Goal: Book appointment/travel/reservation

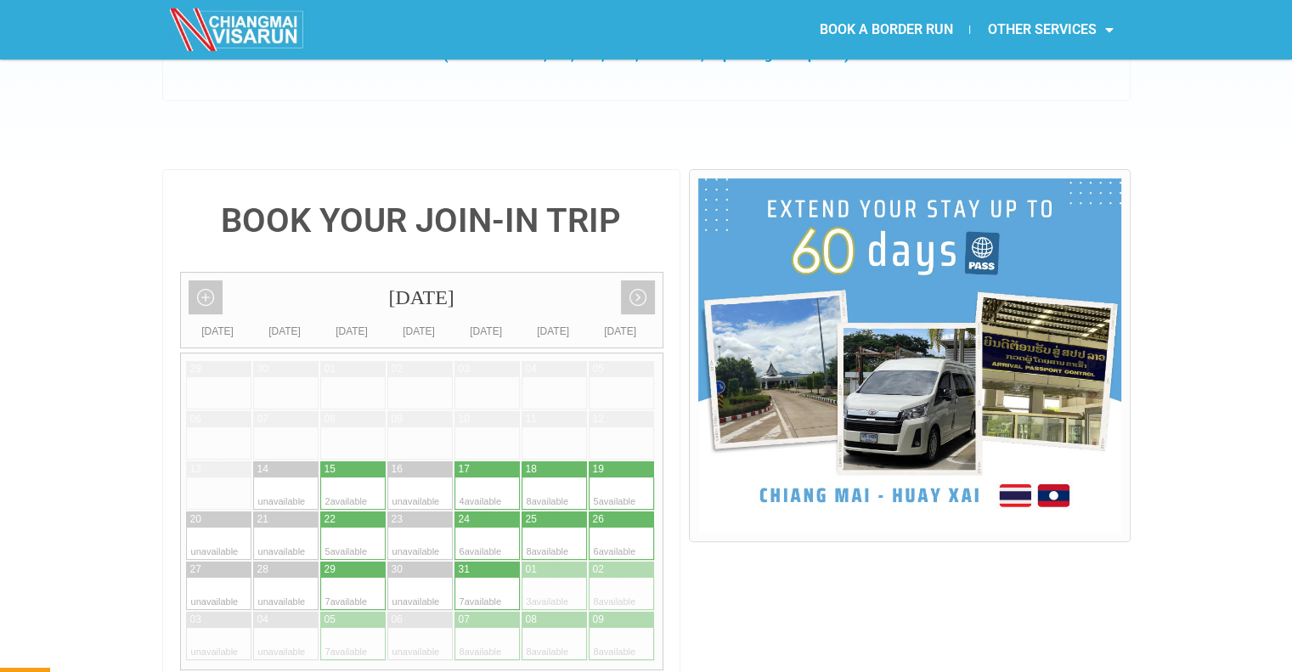
scroll to position [302, 0]
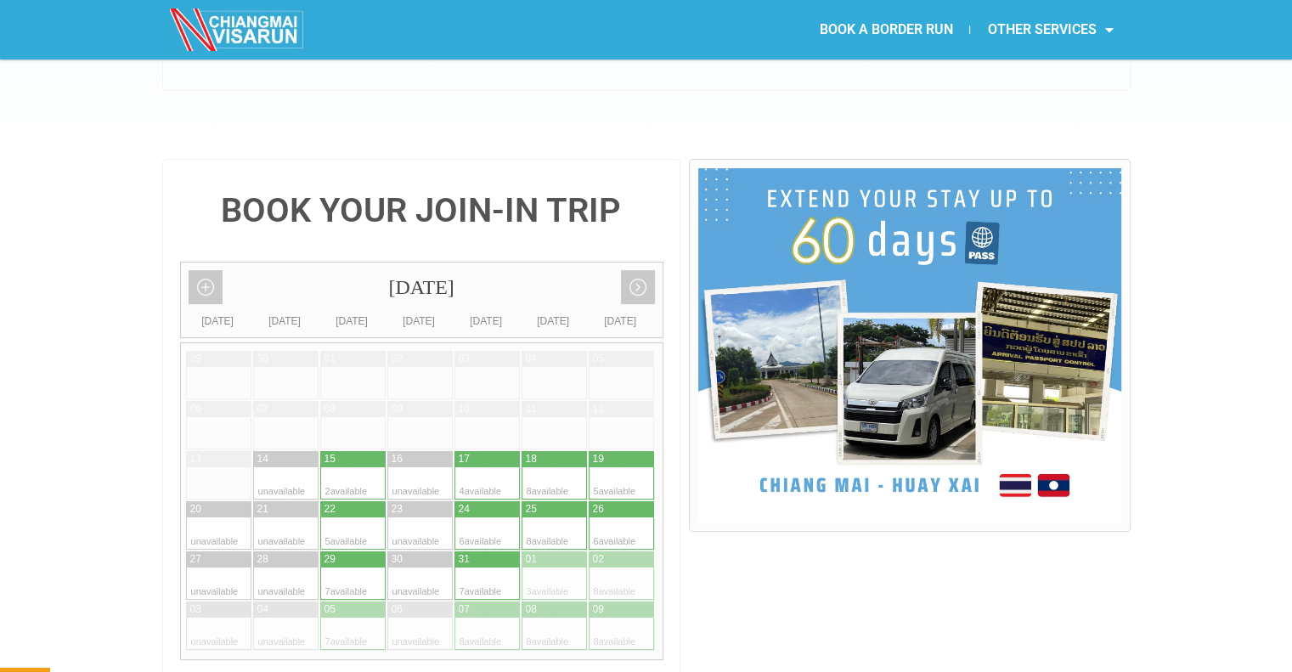
click at [346, 567] on div at bounding box center [336, 583] width 33 height 32
type input "29 October 2025"
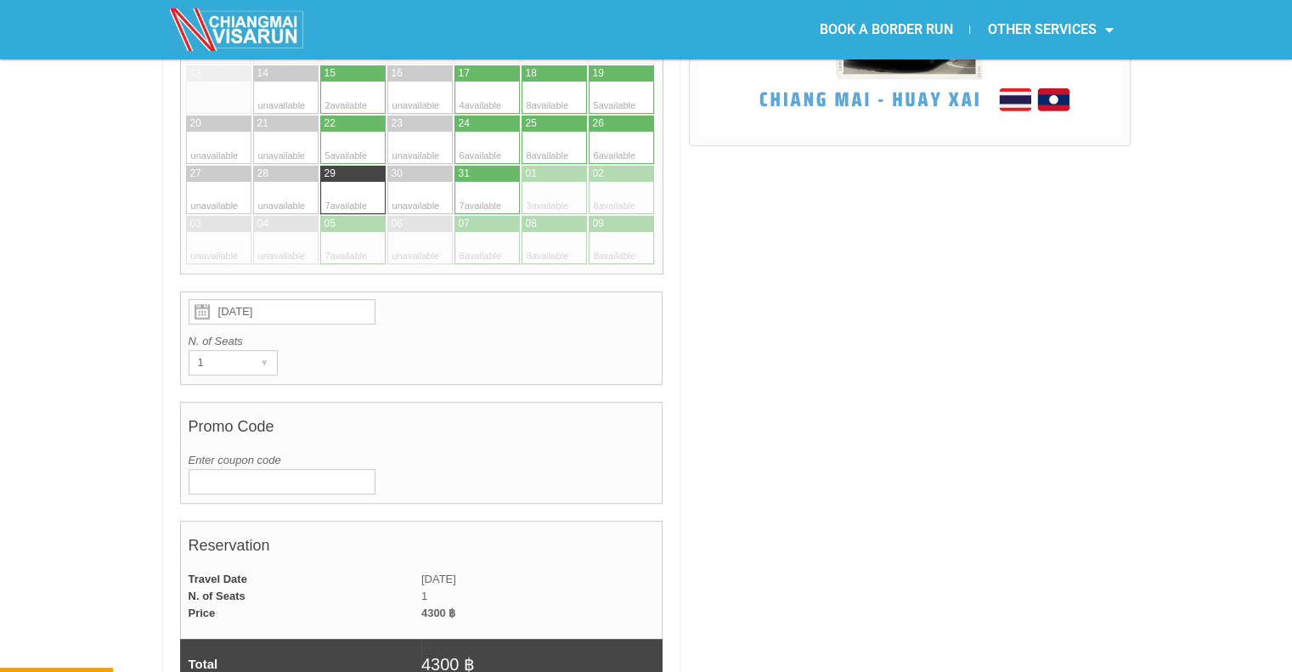
scroll to position [695, 0]
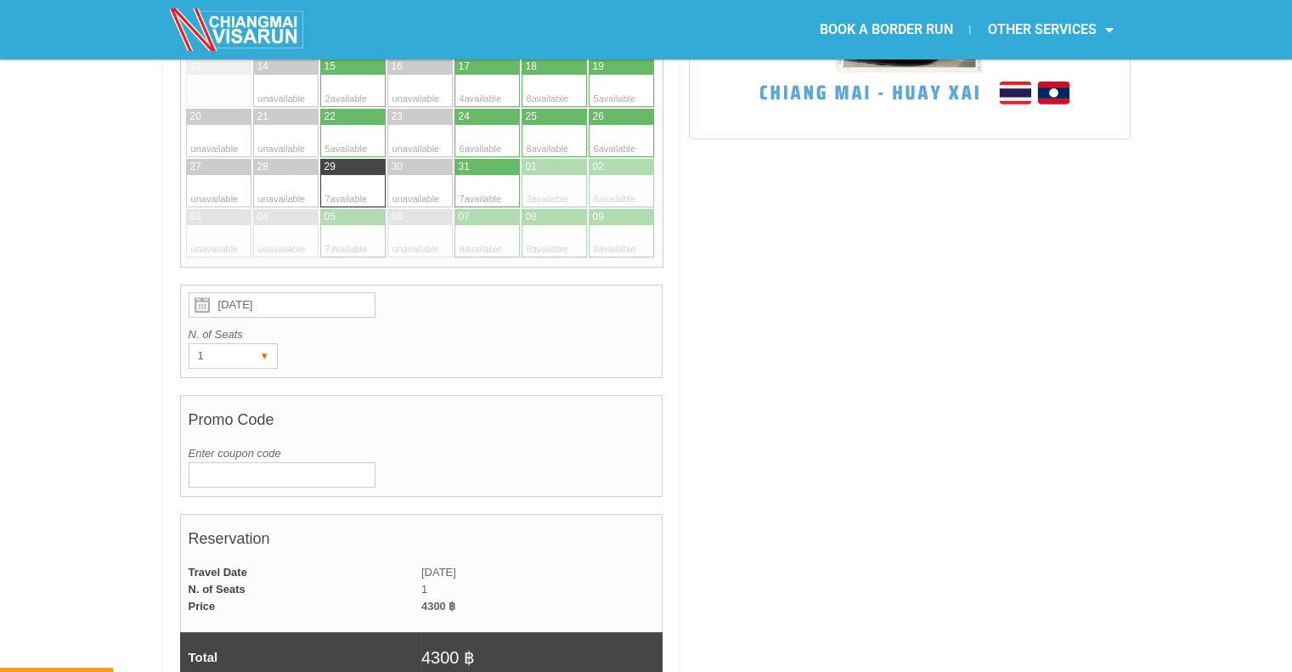
click at [235, 344] on div "1" at bounding box center [216, 356] width 55 height 24
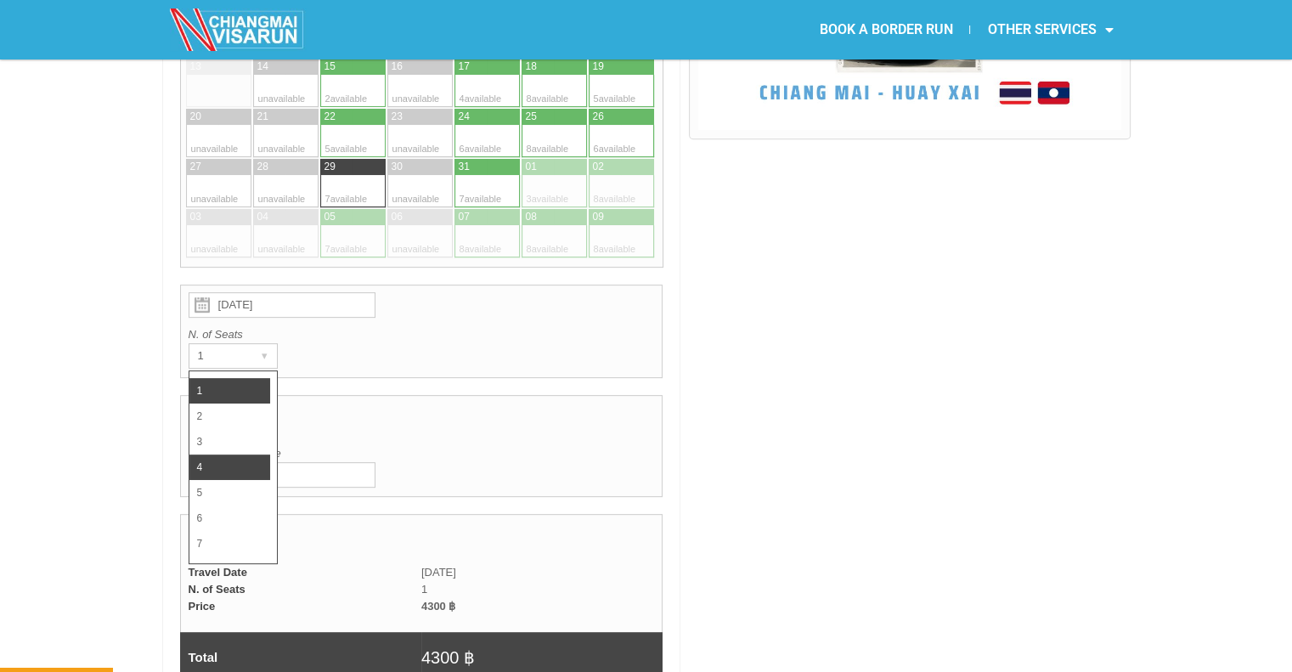
click at [214, 454] on li "4" at bounding box center [229, 466] width 81 height 25
radio input "true"
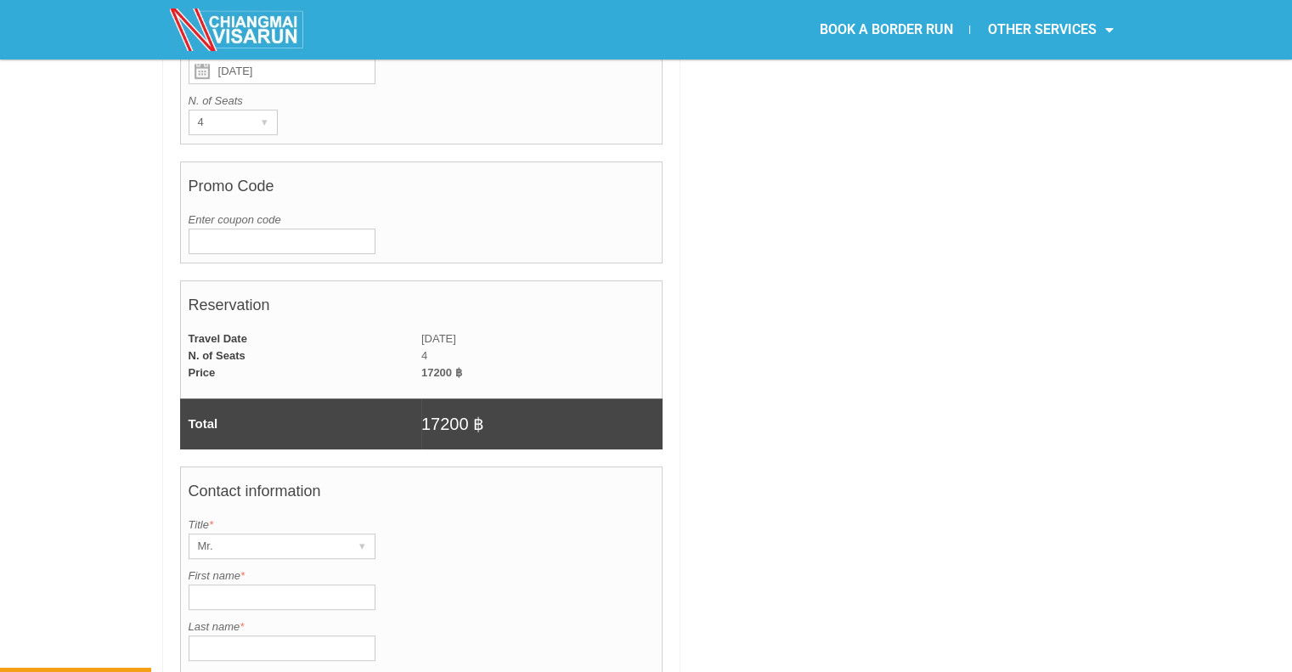
scroll to position [929, 0]
click at [301, 534] on div "Mr." at bounding box center [265, 546] width 153 height 24
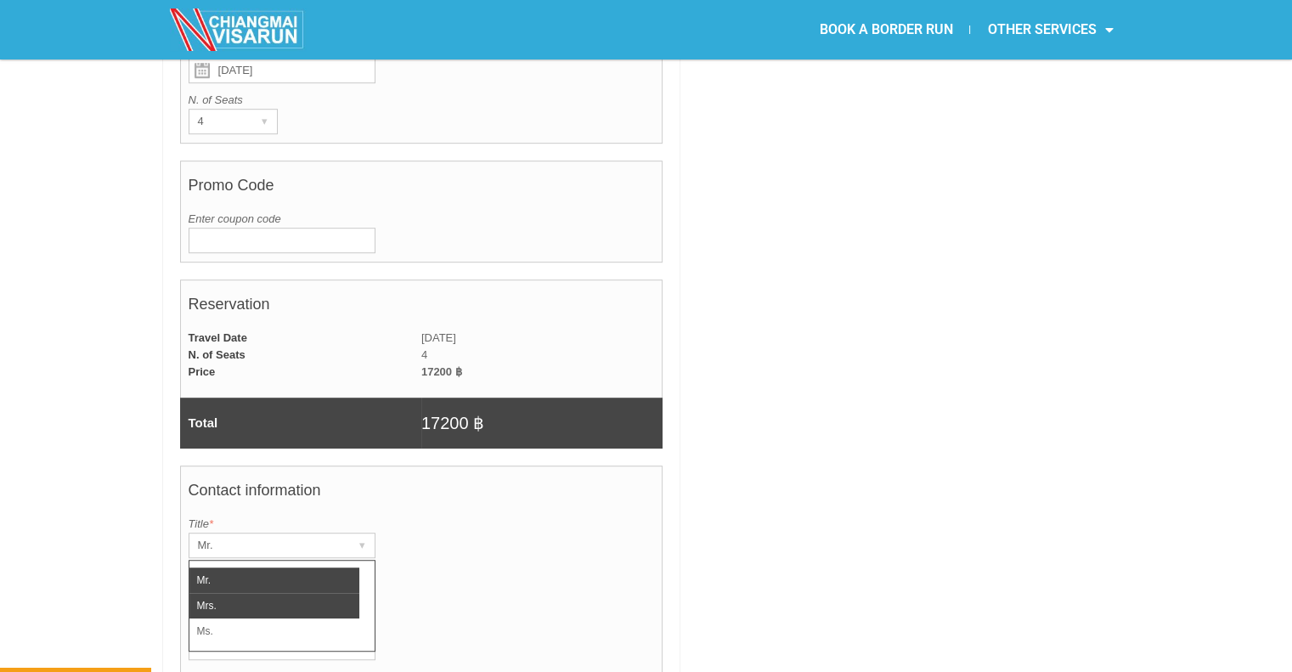
click at [231, 593] on li "Mrs." at bounding box center [274, 605] width 170 height 25
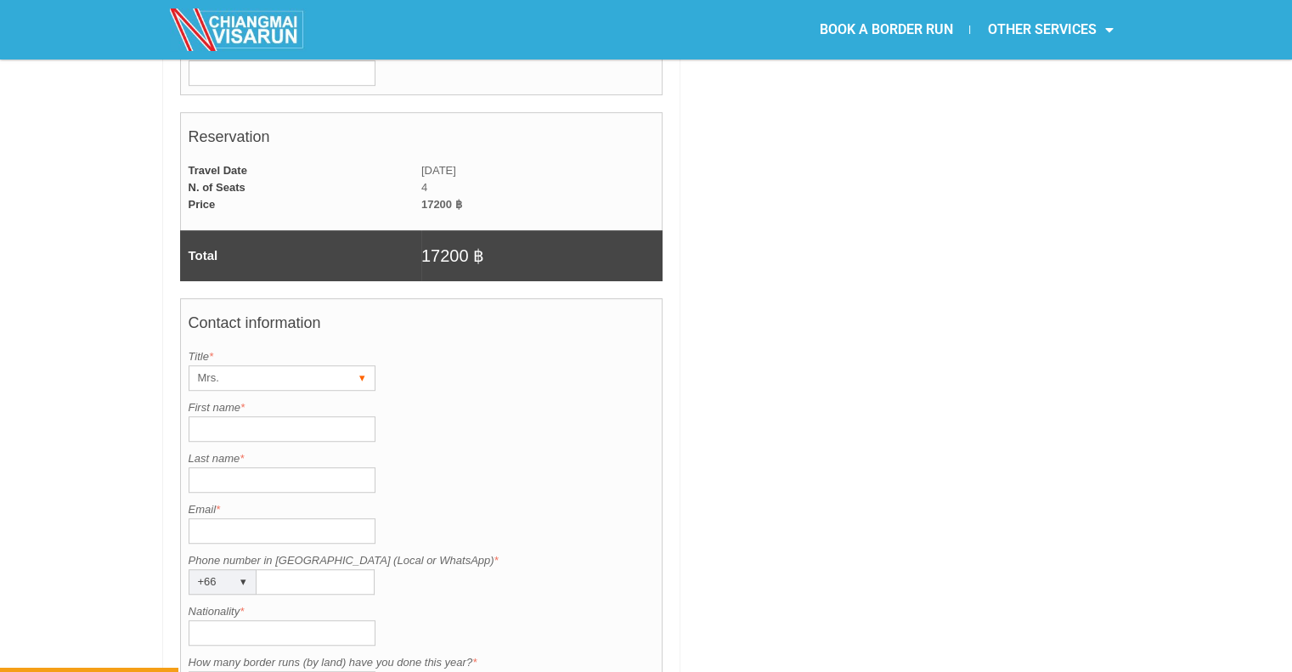
scroll to position [1098, 0]
click at [284, 415] on input "First name *" at bounding box center [282, 427] width 187 height 25
type input "Emily"
type input "Johnston"
type input "w"
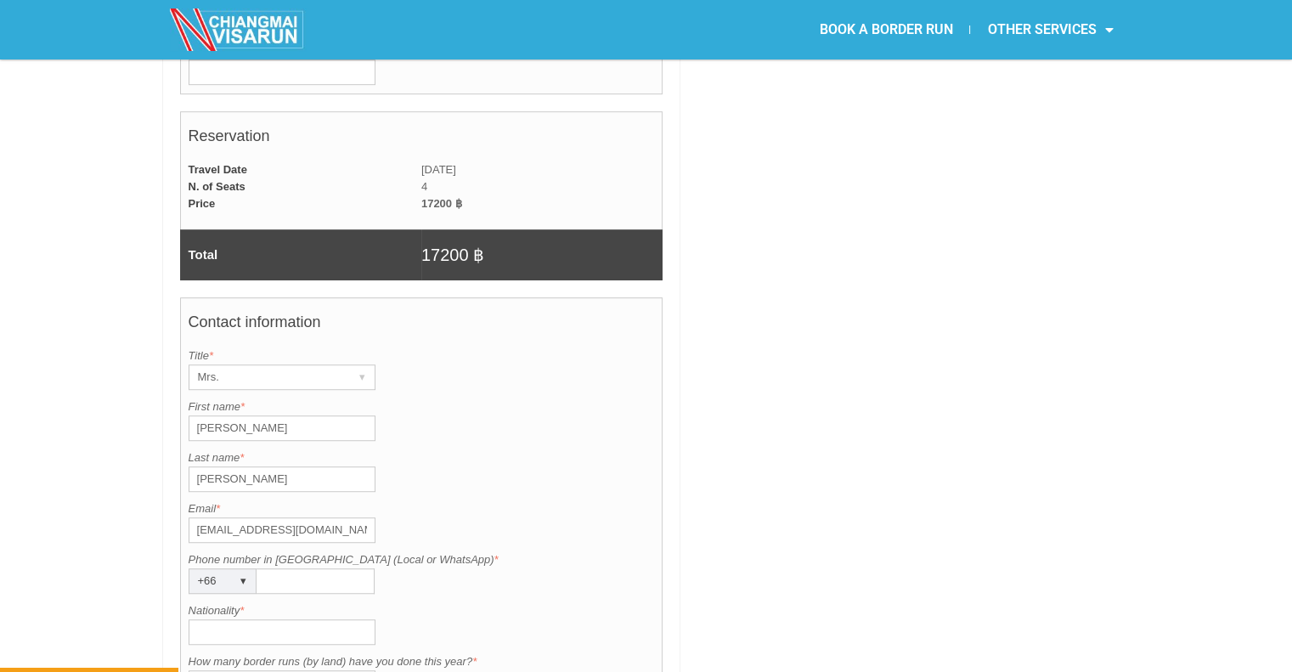
type input "emilyjohnston268@gmail.com"
click at [447, 449] on div "Last name is required. Last name * Johnston" at bounding box center [422, 470] width 466 height 42
click at [332, 568] on input "Phone number in Thailand (Local or WhatsApp) *" at bounding box center [316, 580] width 118 height 25
type input "0822181985"
click at [573, 500] on div "Email is invalid. Please enter a valid email. Email * emilyjohnston268@gmail.com" at bounding box center [422, 521] width 466 height 42
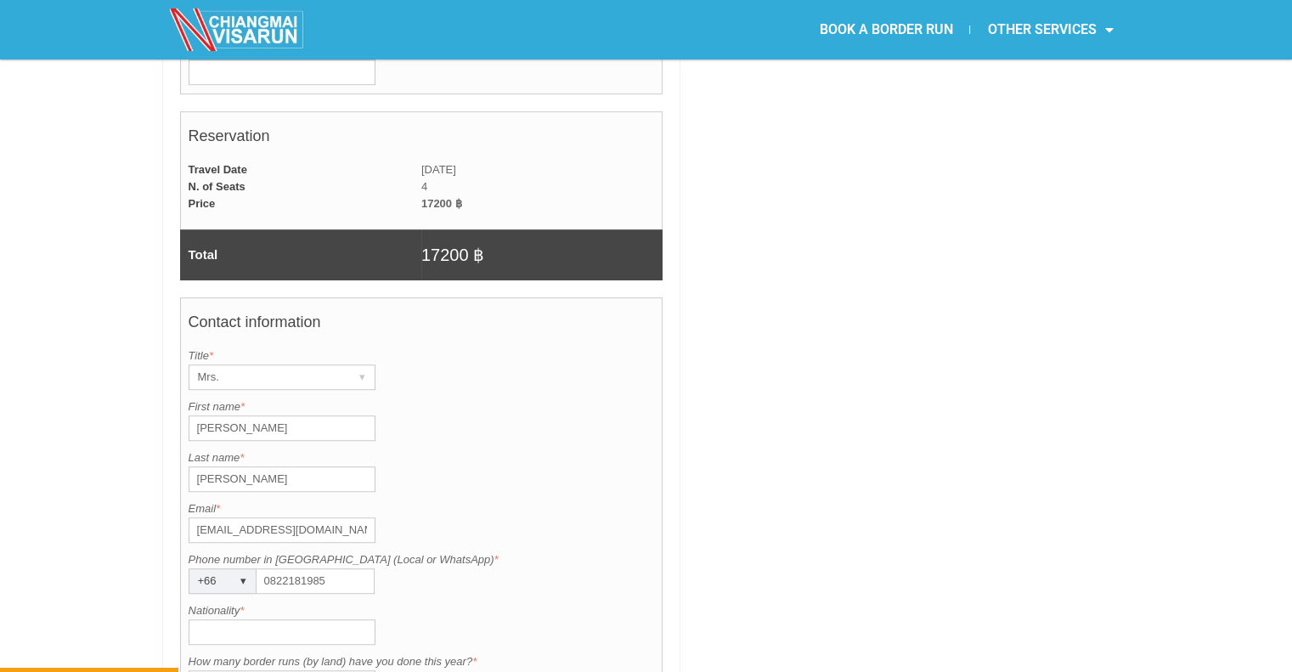
click at [291, 619] on input "Nationality *" at bounding box center [282, 631] width 187 height 25
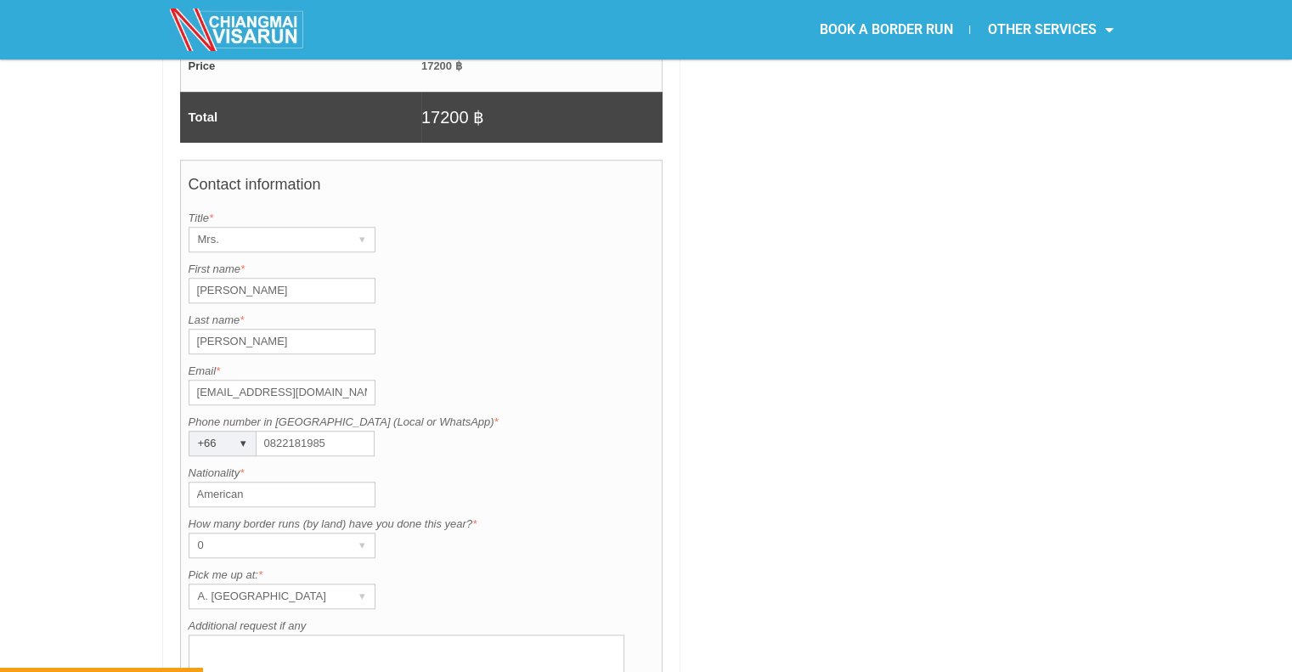
scroll to position [1249, 0]
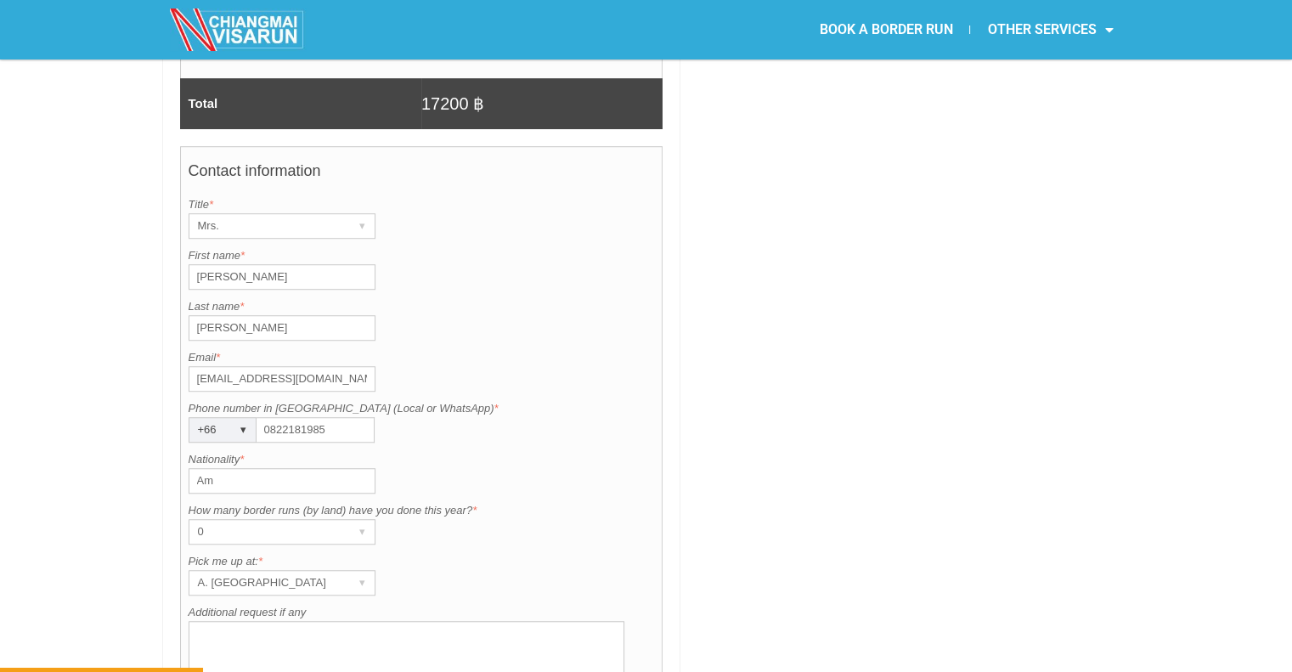
type input "A"
type input "USA"
click at [336, 520] on div "0" at bounding box center [265, 532] width 153 height 24
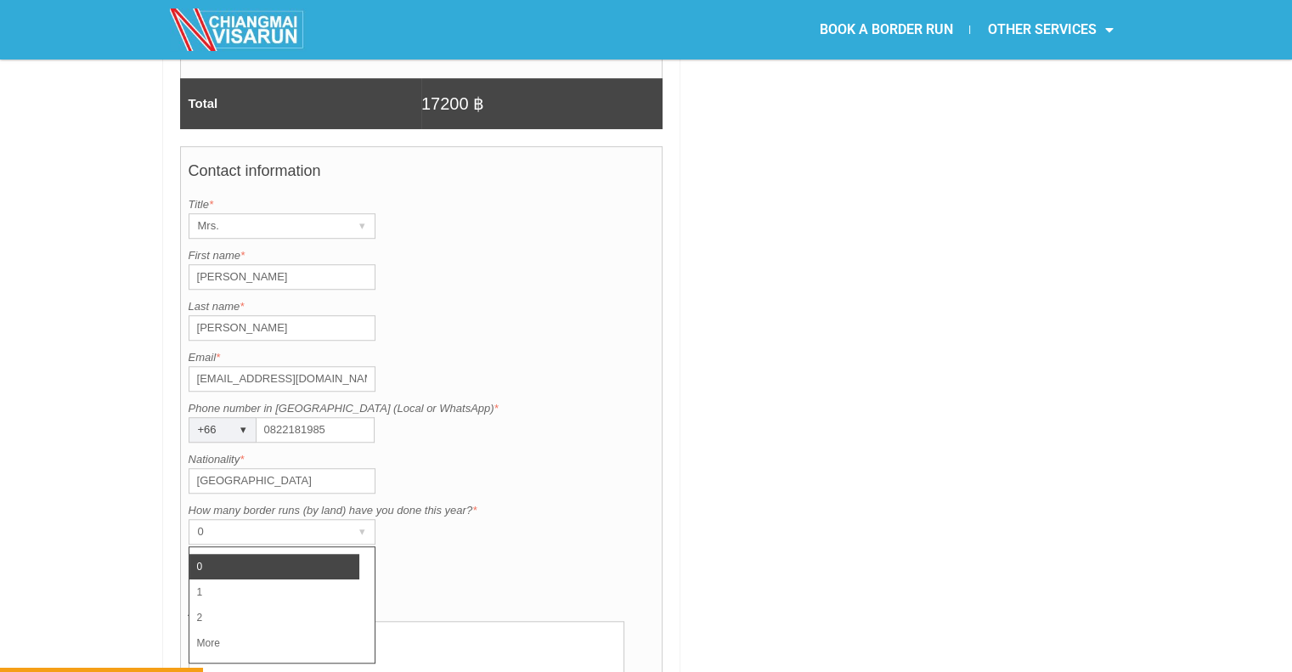
click at [223, 554] on li "0" at bounding box center [274, 566] width 170 height 25
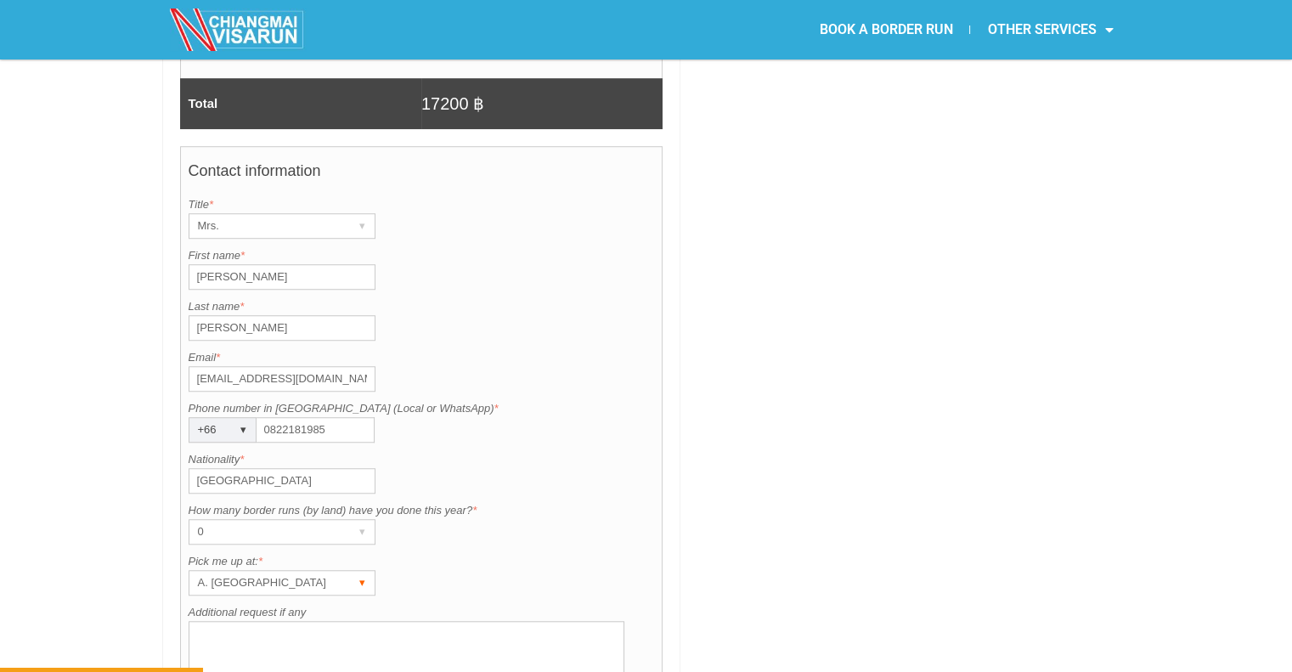
click at [306, 571] on div "A. Centara Riverside Hotel" at bounding box center [265, 583] width 153 height 24
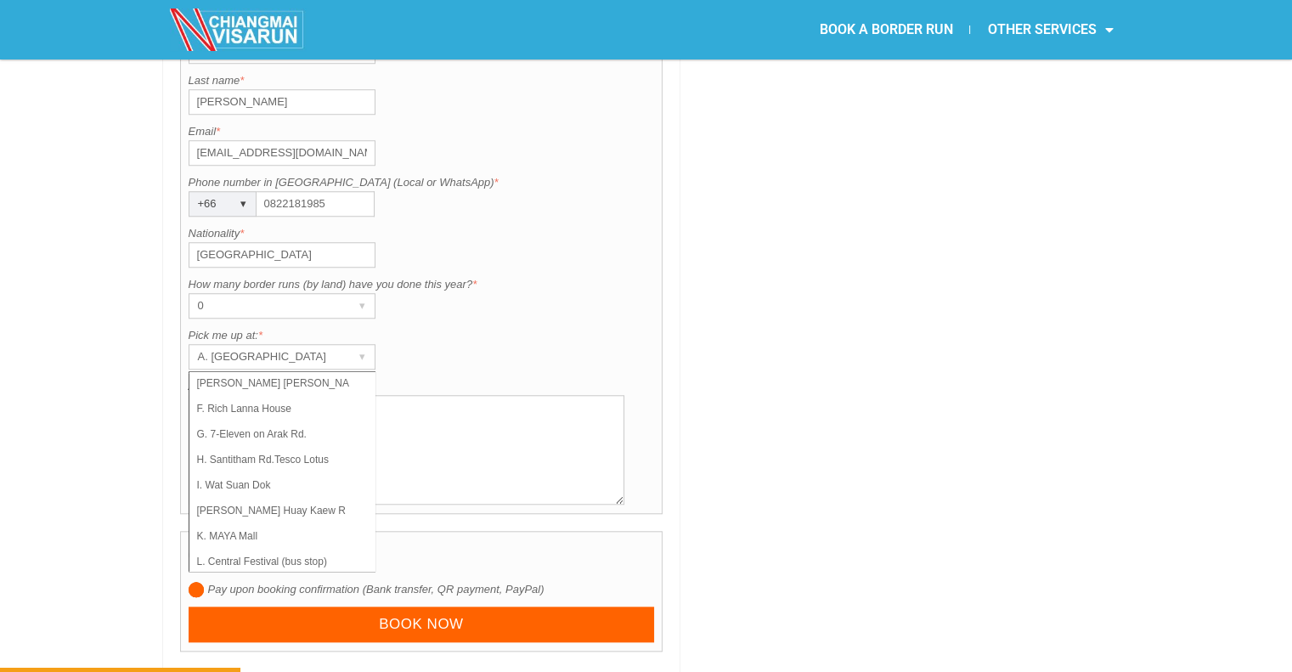
scroll to position [1476, 0]
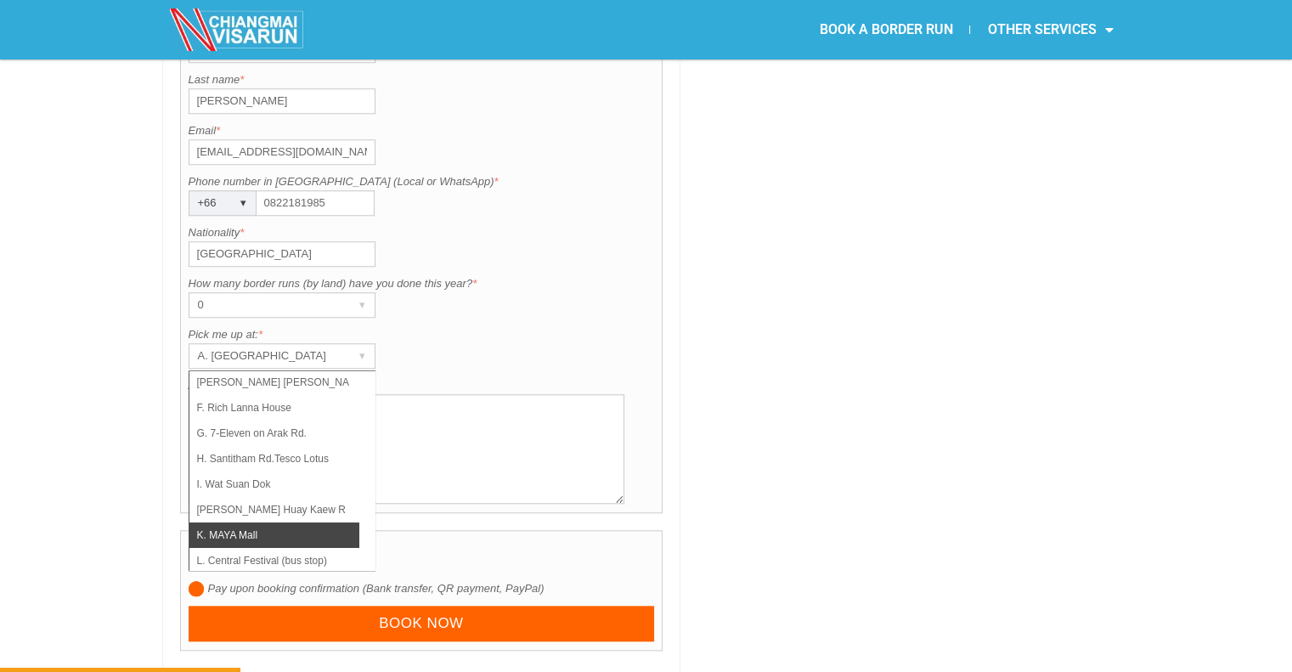
click at [233, 522] on li "K. MAYA Mall" at bounding box center [274, 534] width 170 height 25
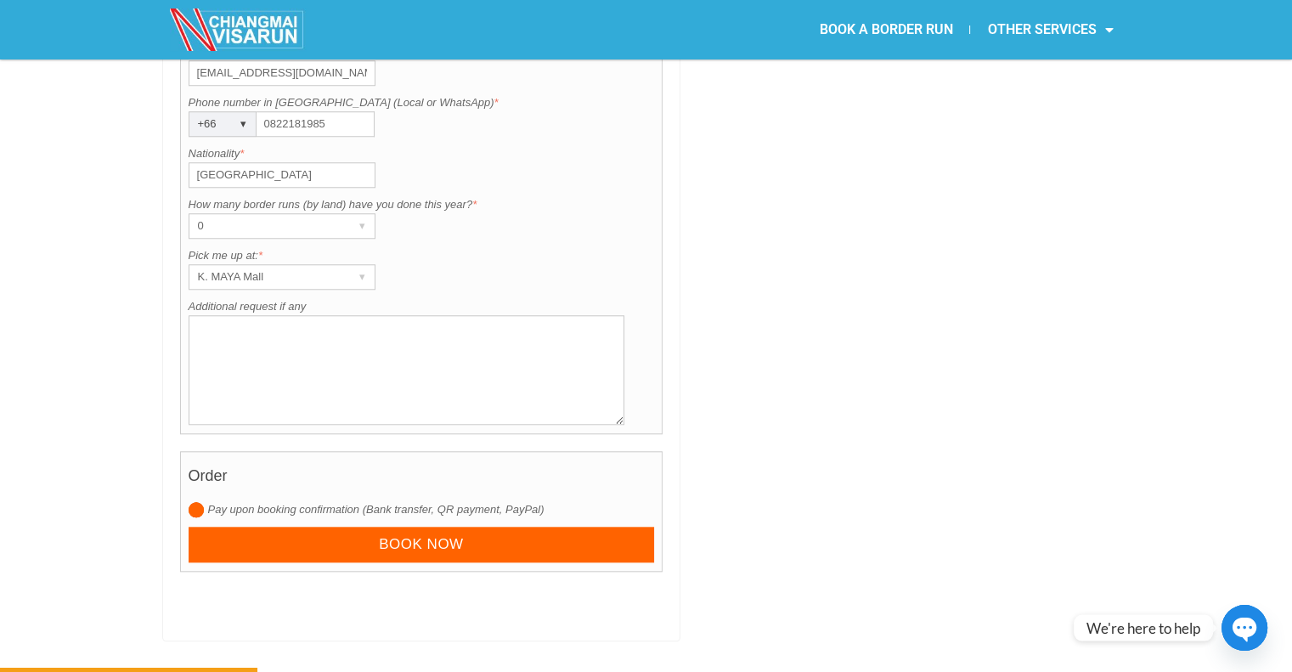
scroll to position [1596, 0]
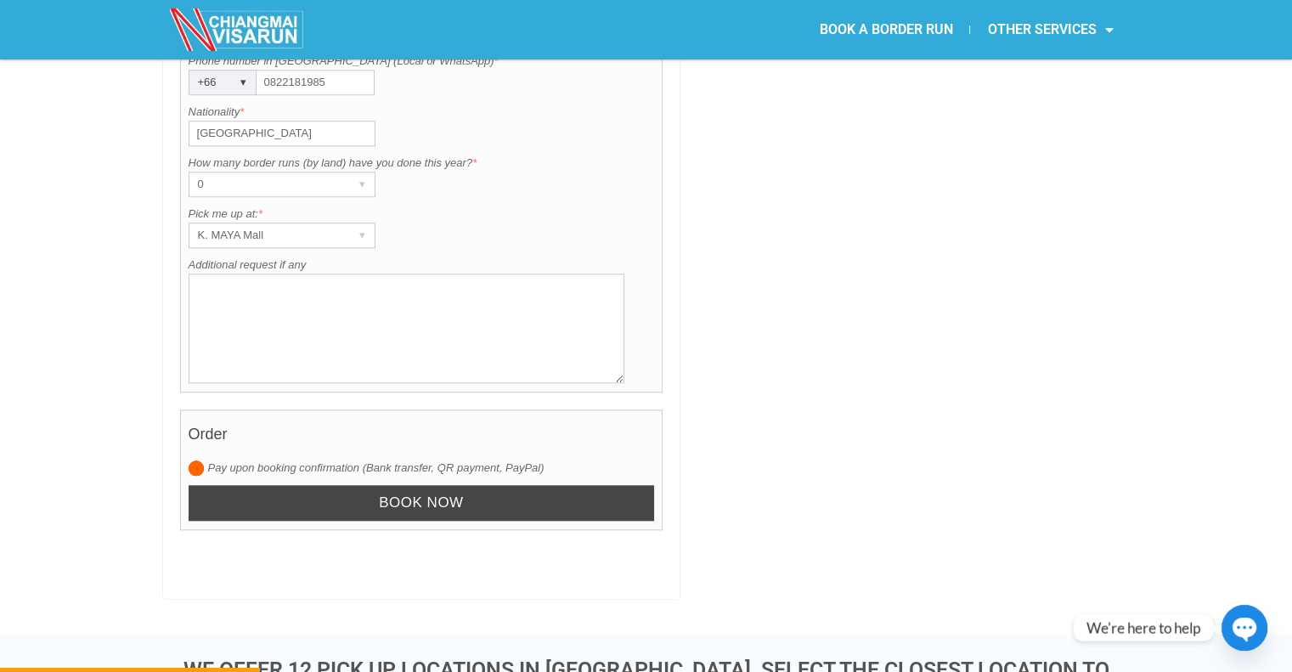
click at [462, 485] on input "Book now" at bounding box center [422, 503] width 466 height 37
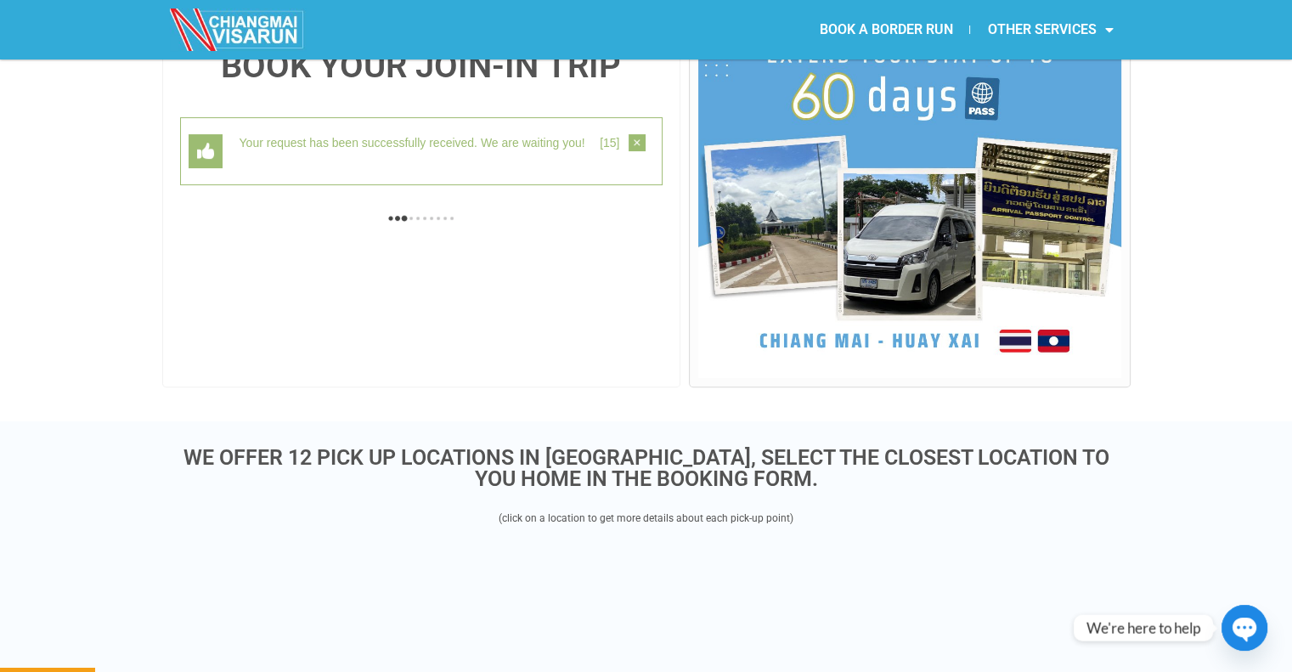
scroll to position [438, 0]
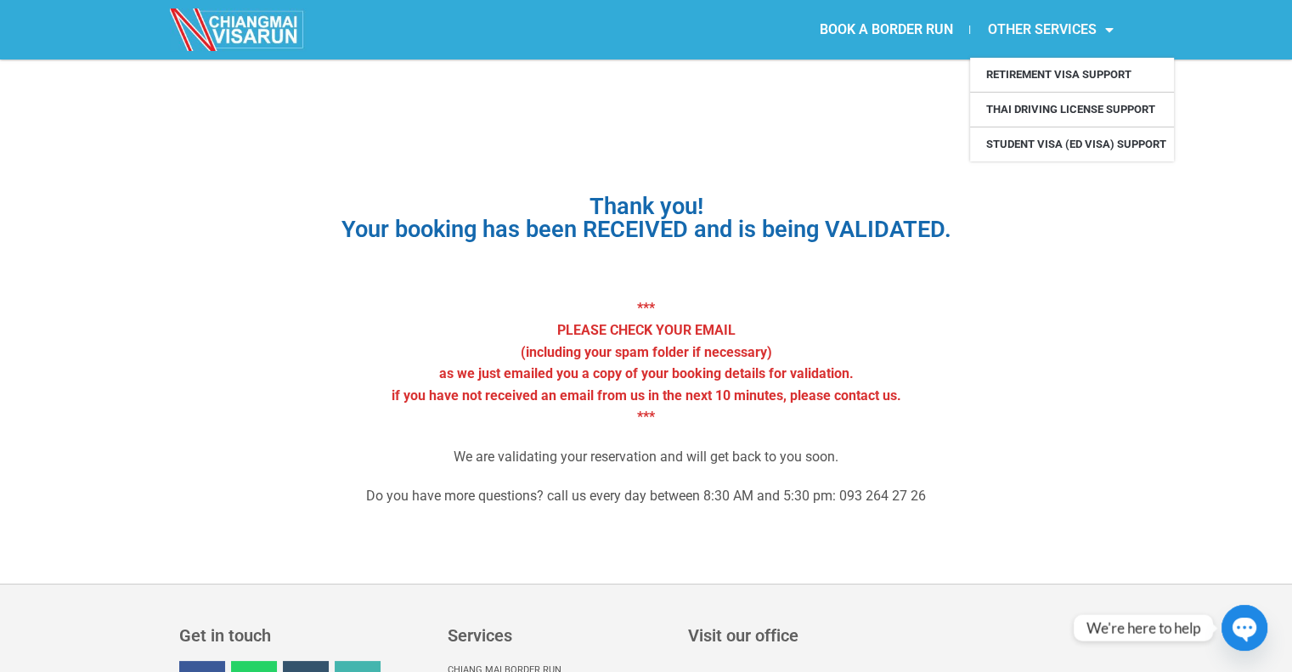
click at [1033, 36] on link "OTHER SERVICES" at bounding box center [1050, 29] width 160 height 39
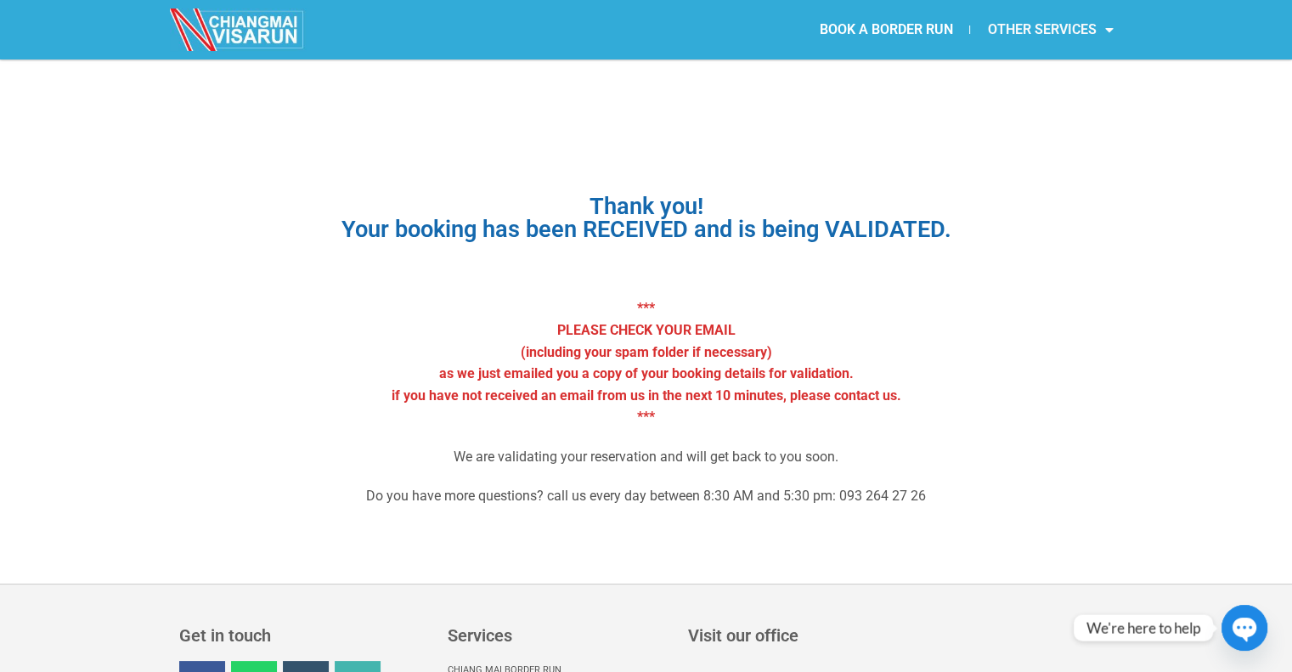
click at [1098, 23] on span "Menu" at bounding box center [1104, 29] width 17 height 31
click at [996, 459] on p "We are validating your reservation and will get back to you soon." at bounding box center [646, 457] width 875 height 22
click at [238, 24] on img at bounding box center [238, 29] width 136 height 42
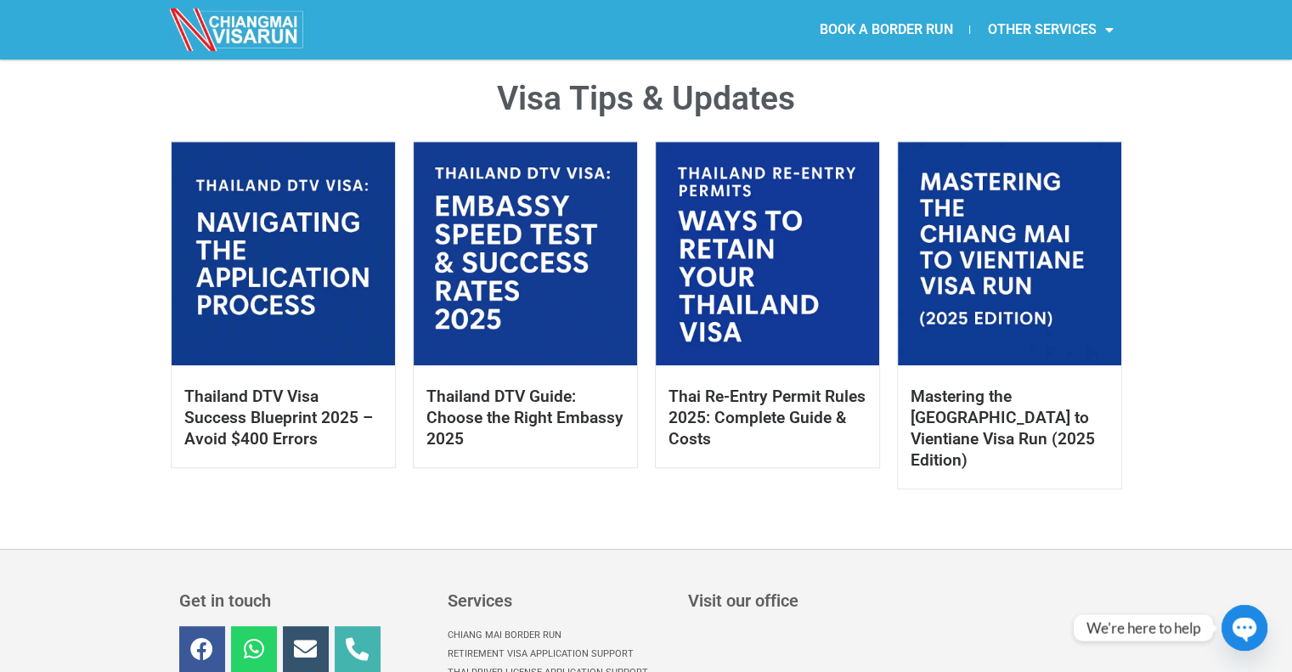
scroll to position [821, 0]
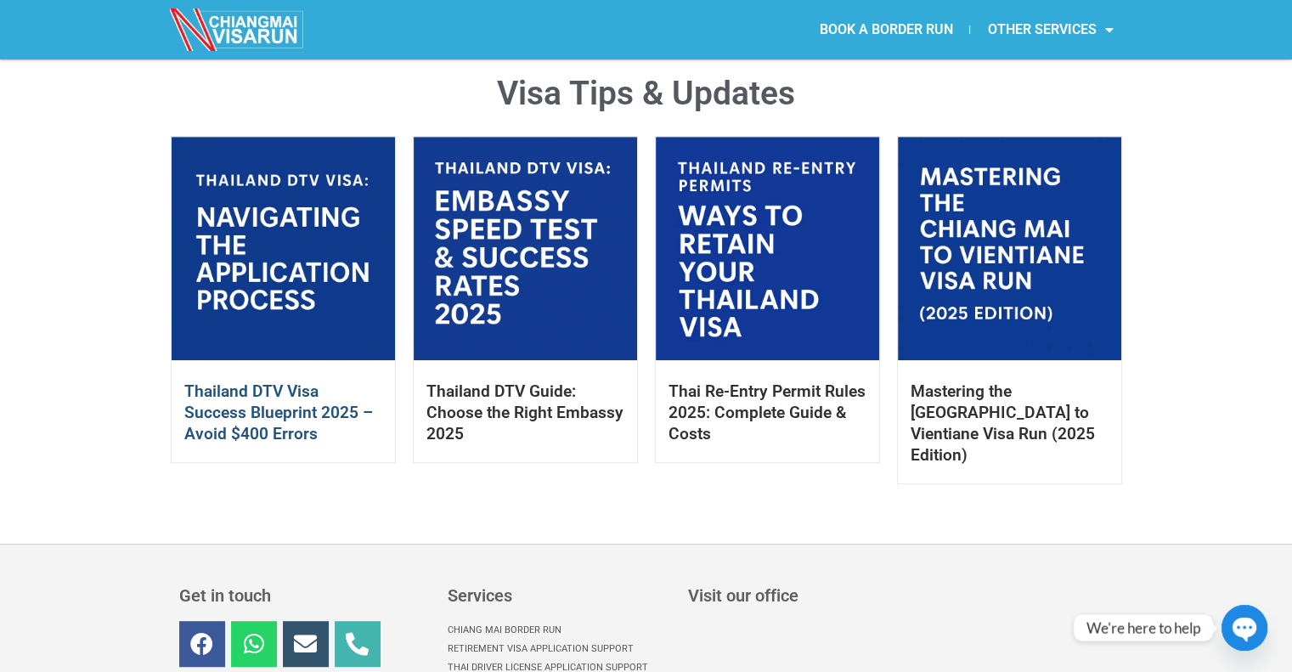
click at [260, 396] on link "Thailand DTV Visa Success Blueprint 2025 – Avoid $400 Errors" at bounding box center [278, 412] width 189 height 62
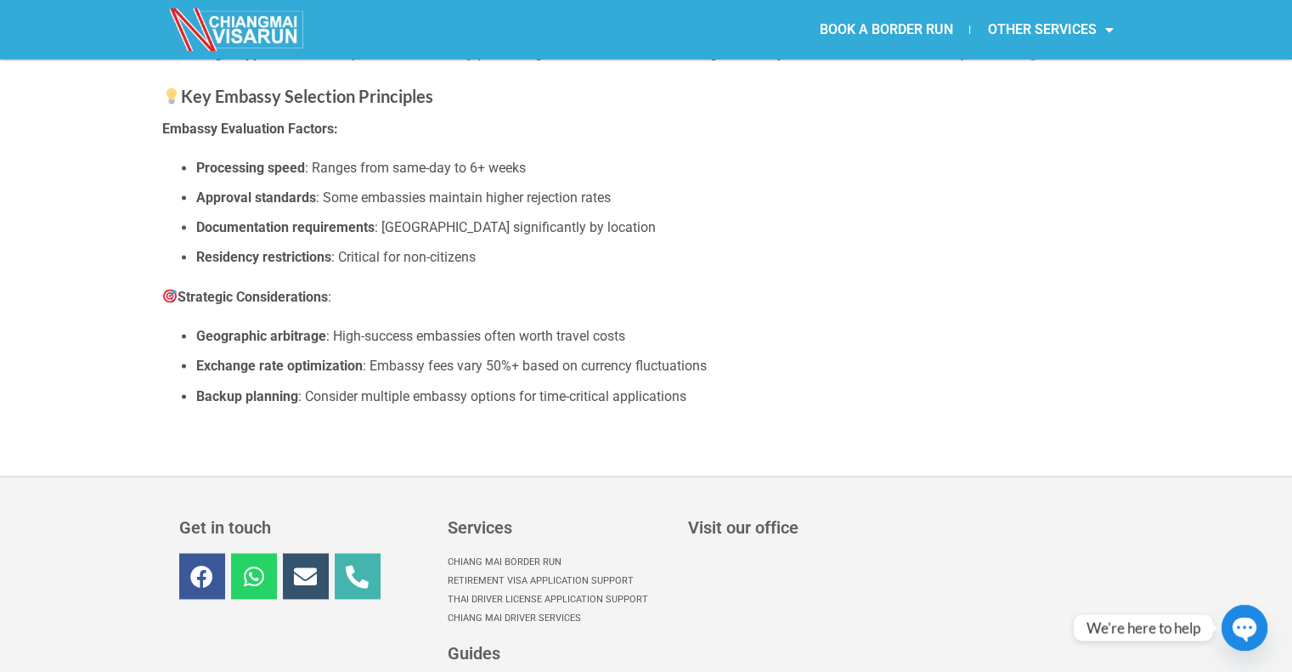
scroll to position [8729, 0]
